Goal: Obtain resource: Obtain resource

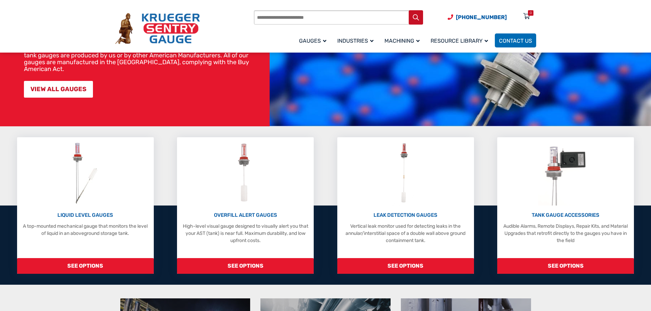
scroll to position [103, 0]
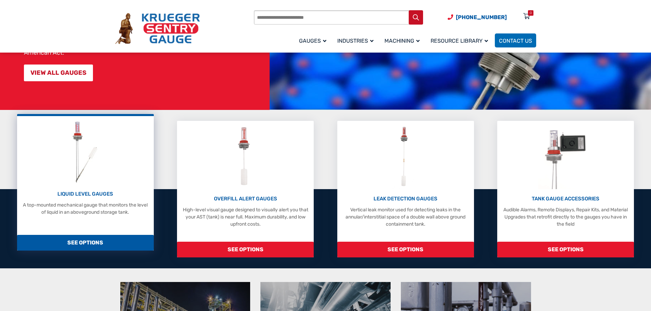
click at [93, 244] on span "SEE OPTIONS" at bounding box center [85, 243] width 137 height 16
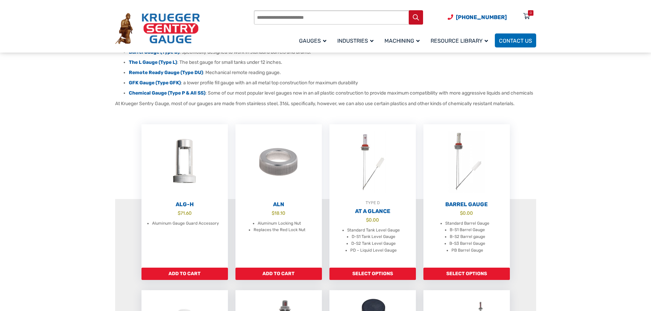
scroll to position [171, 0]
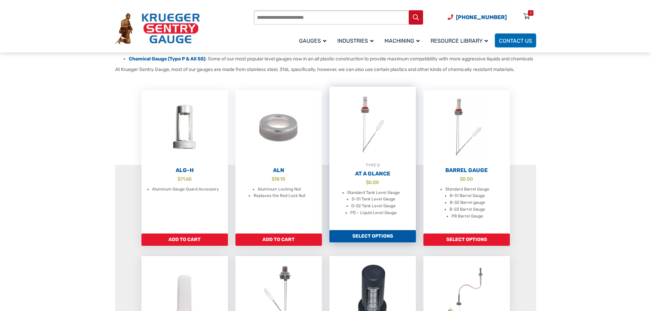
click at [363, 243] on link "Select options" at bounding box center [373, 236] width 86 height 12
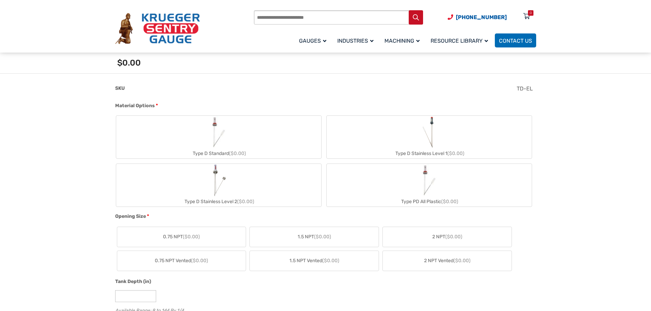
scroll to position [239, 0]
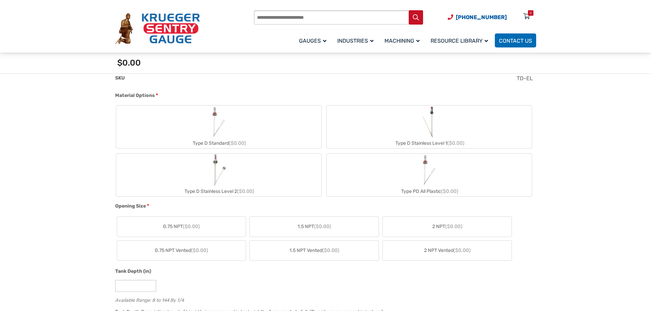
click at [213, 127] on img "Type D Standard" at bounding box center [218, 122] width 33 height 33
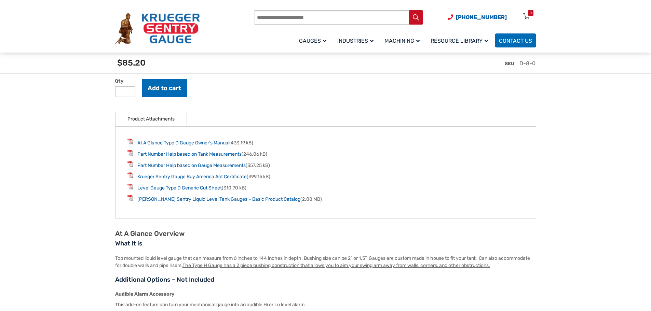
scroll to position [889, 0]
click at [186, 190] on link "Level Gauge Type D Generic Cut Sheet" at bounding box center [179, 188] width 84 height 6
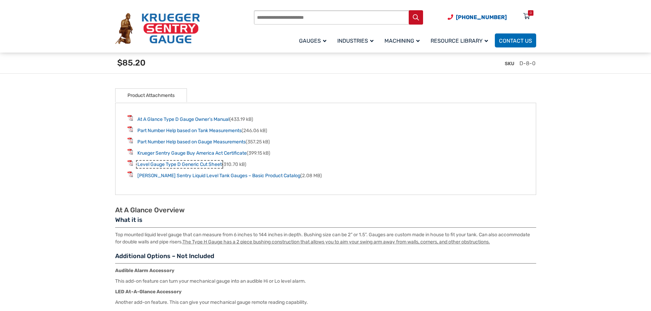
scroll to position [923, 0]
